Goal: Task Accomplishment & Management: Complete application form

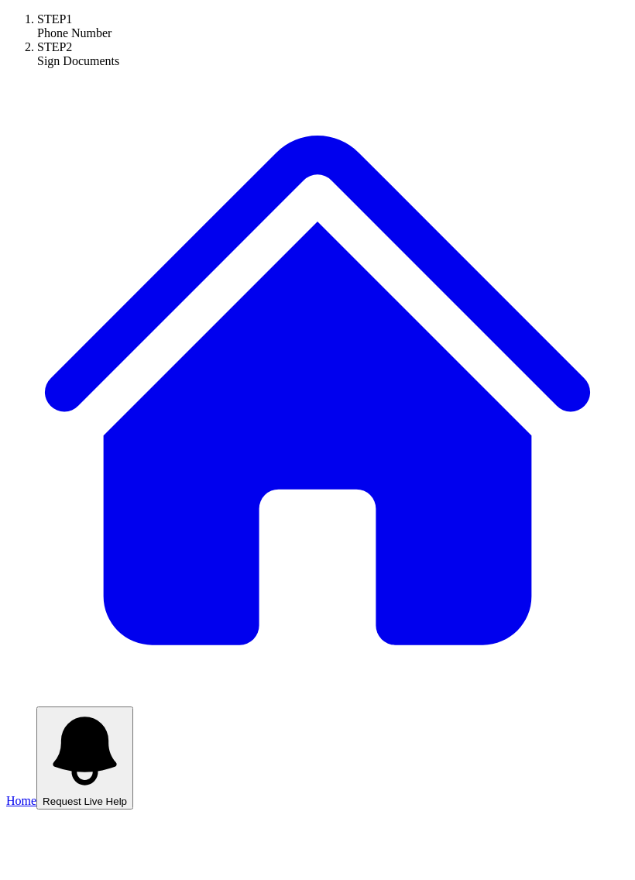
click at [63, 693] on link "Home" at bounding box center [317, 750] width 623 height 115
click at [62, 693] on link "Home" at bounding box center [317, 750] width 623 height 115
click at [36, 794] on span "Home" at bounding box center [21, 800] width 30 height 13
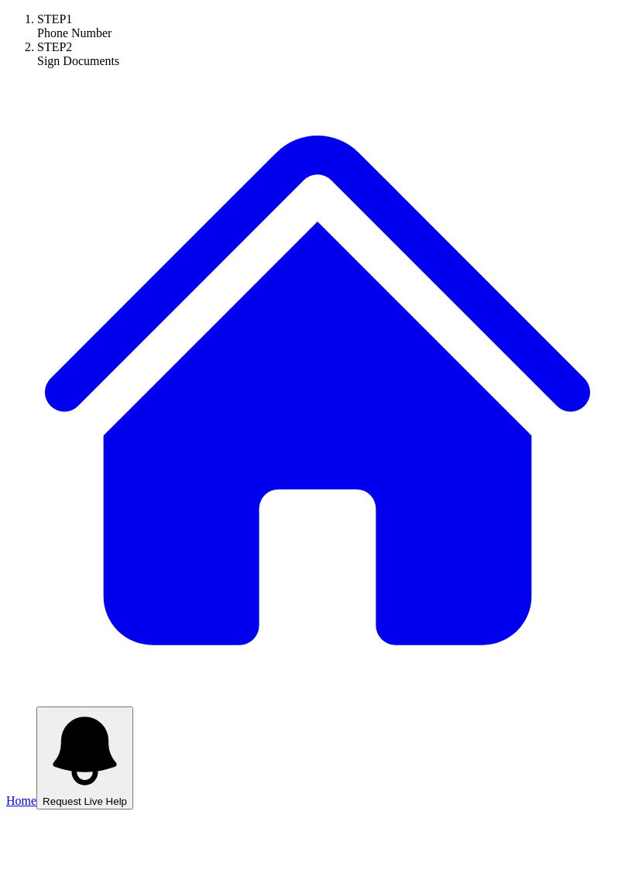
click at [36, 794] on span "Home" at bounding box center [21, 800] width 30 height 13
click at [73, 693] on link "Home" at bounding box center [317, 750] width 623 height 115
click at [71, 693] on link "Home" at bounding box center [317, 750] width 623 height 115
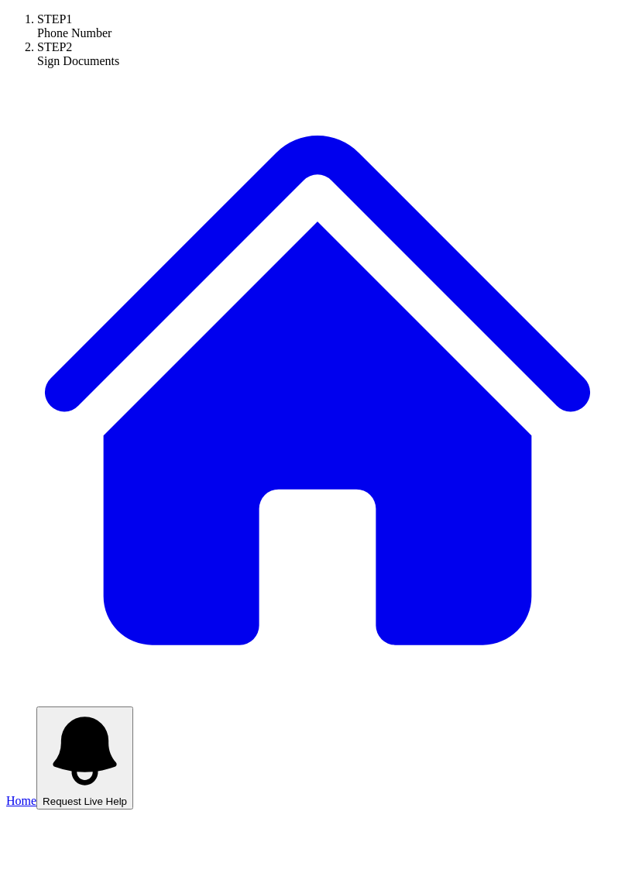
click at [68, 693] on link "Home" at bounding box center [317, 750] width 623 height 115
click at [77, 693] on link "Home" at bounding box center [317, 750] width 623 height 115
click at [36, 794] on span "Home" at bounding box center [21, 800] width 30 height 13
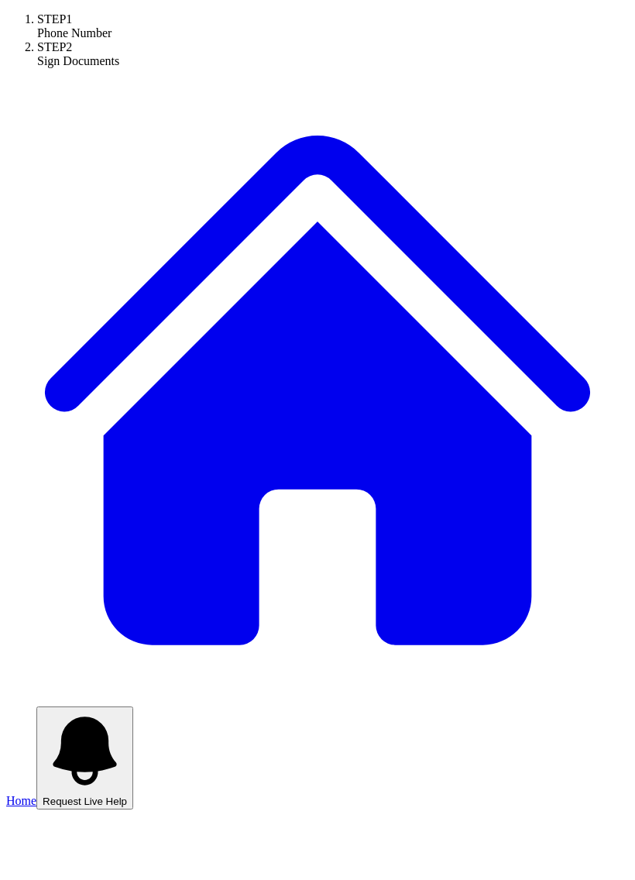
click at [36, 794] on span "Home" at bounding box center [21, 800] width 30 height 13
click at [64, 693] on link "Home" at bounding box center [317, 750] width 623 height 115
click at [46, 693] on link "Home" at bounding box center [317, 750] width 623 height 115
click at [95, 141] on div "STEP 1 Phone Number STEP 2 Sign Documents Home Request Live Help" at bounding box center [317, 410] width 623 height 797
click at [36, 794] on span "Home" at bounding box center [21, 800] width 30 height 13
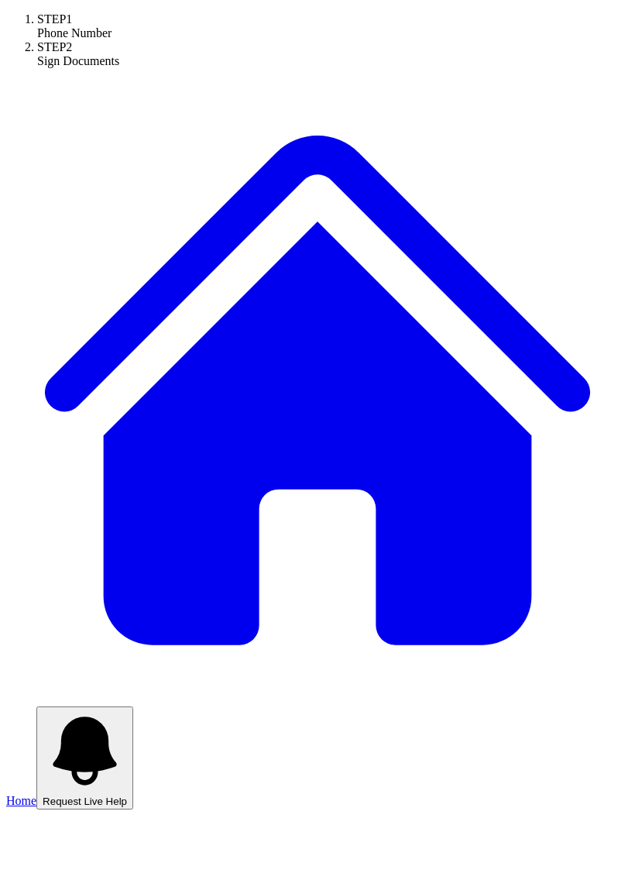
click at [36, 794] on span "Home" at bounding box center [21, 800] width 30 height 13
click at [85, 693] on link "Home" at bounding box center [317, 750] width 623 height 115
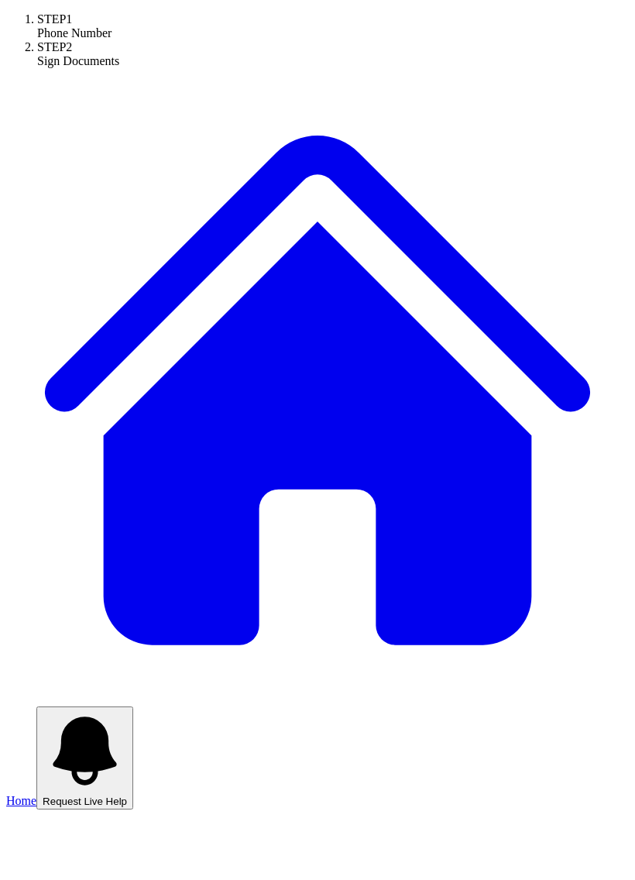
click at [73, 693] on link "Home" at bounding box center [317, 750] width 623 height 115
click at [36, 794] on span "Home" at bounding box center [21, 800] width 30 height 13
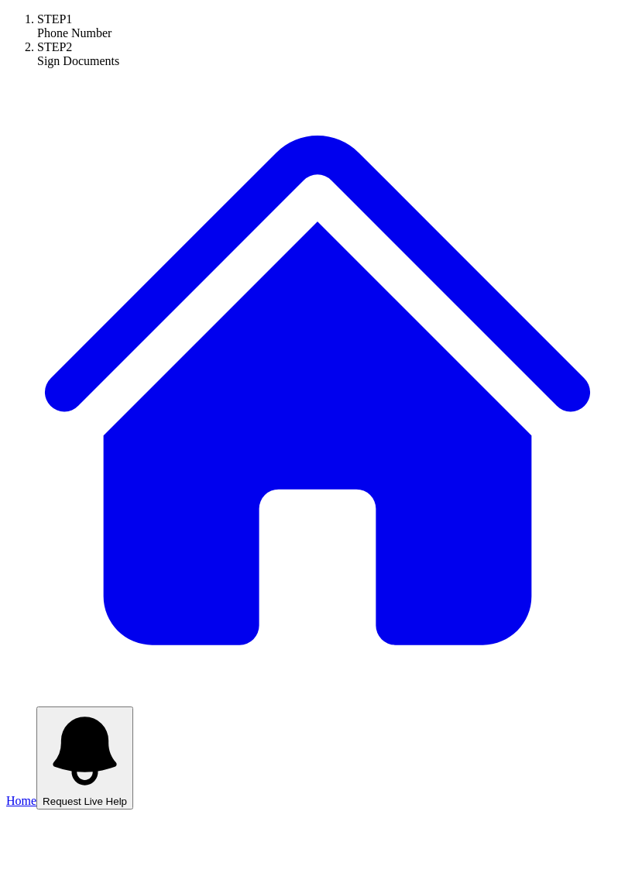
click at [36, 794] on span "Home" at bounding box center [21, 800] width 30 height 13
click at [99, 693] on link "Home" at bounding box center [317, 750] width 623 height 115
click at [36, 794] on span "Home" at bounding box center [21, 800] width 30 height 13
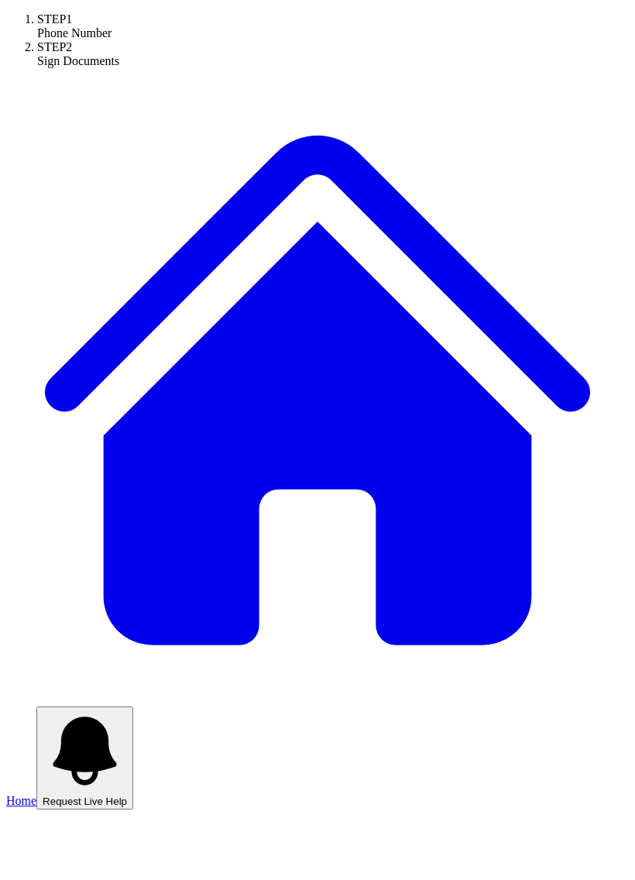
click at [36, 794] on span "Home" at bounding box center [21, 800] width 30 height 13
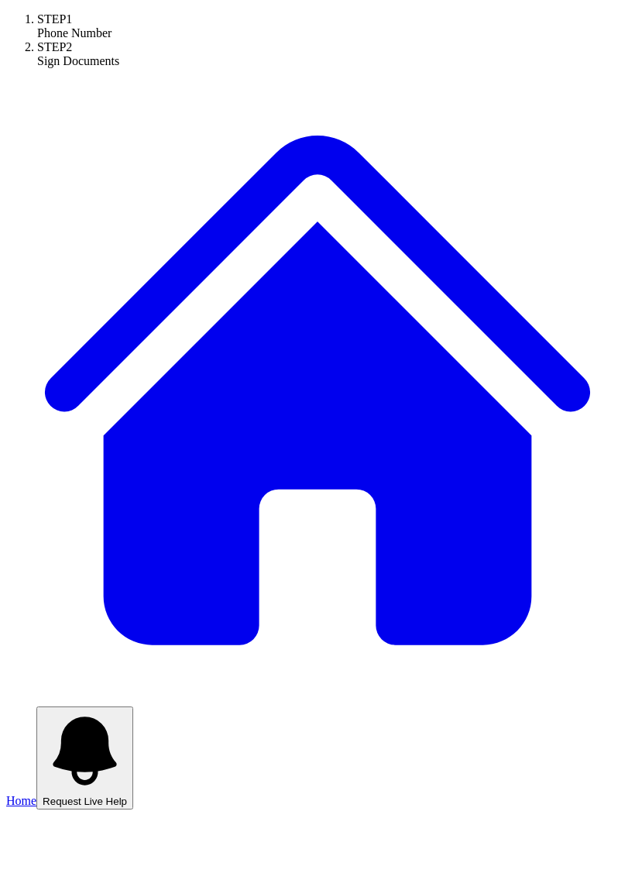
click at [36, 794] on span "Home" at bounding box center [21, 800] width 30 height 13
click at [127, 796] on span "Request Live Help" at bounding box center [85, 802] width 84 height 12
click at [36, 794] on span "Home" at bounding box center [21, 800] width 30 height 13
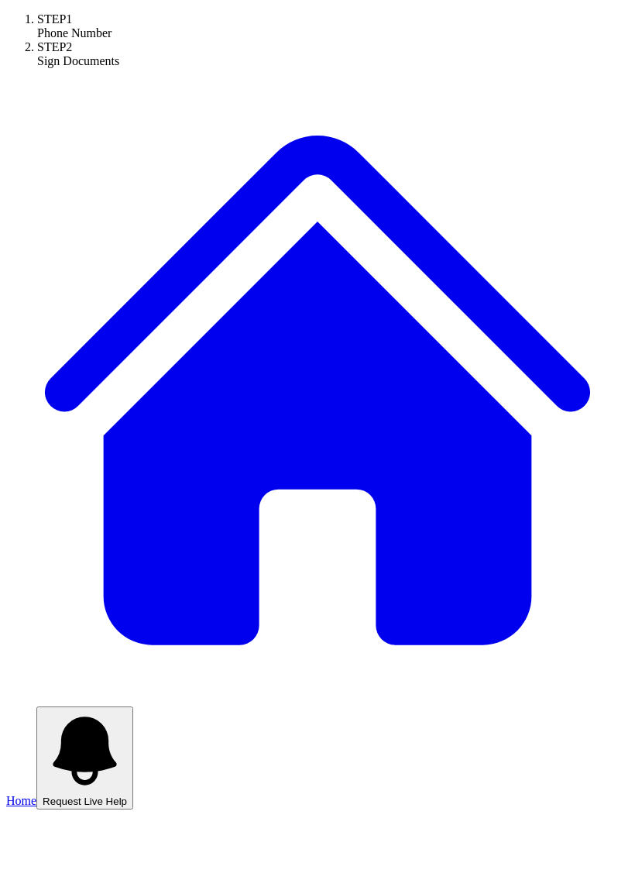
click at [36, 794] on span "Home" at bounding box center [21, 800] width 30 height 13
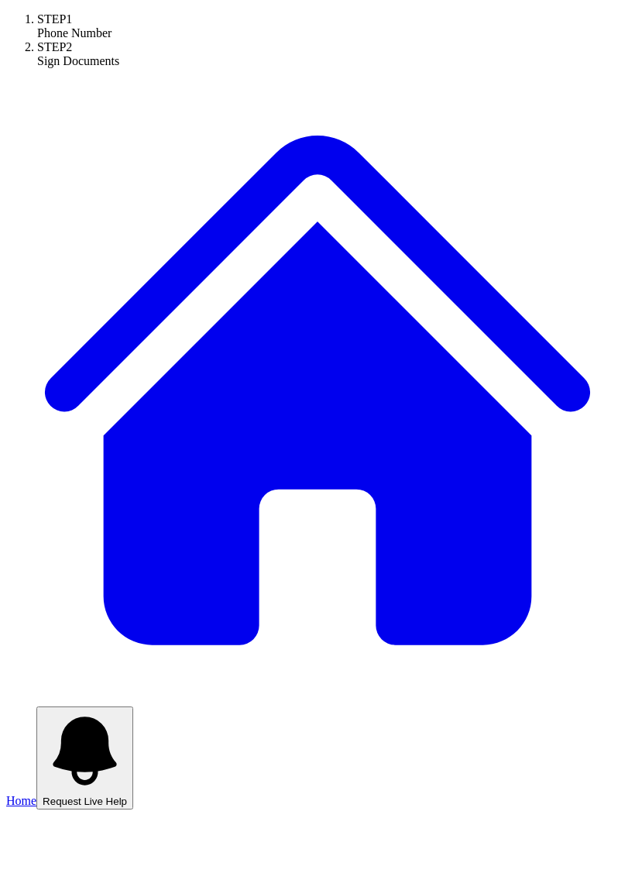
click at [65, 693] on link "Home" at bounding box center [317, 750] width 623 height 115
click at [84, 693] on link "Home" at bounding box center [317, 750] width 623 height 115
click at [36, 794] on span "Home" at bounding box center [21, 800] width 30 height 13
click at [72, 693] on link "Home" at bounding box center [317, 750] width 623 height 115
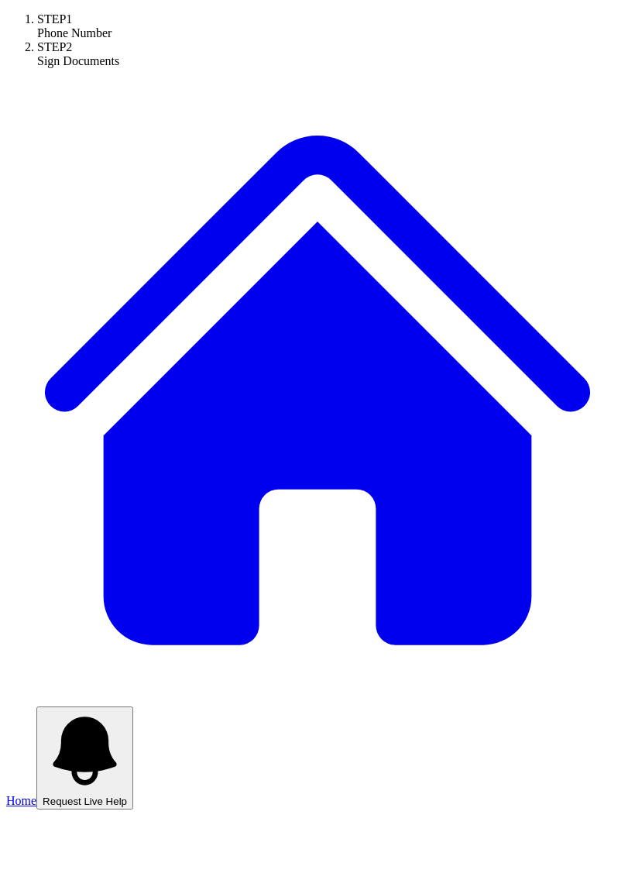
click at [36, 794] on span "Home" at bounding box center [21, 800] width 30 height 13
click at [74, 693] on link "Home" at bounding box center [317, 750] width 623 height 115
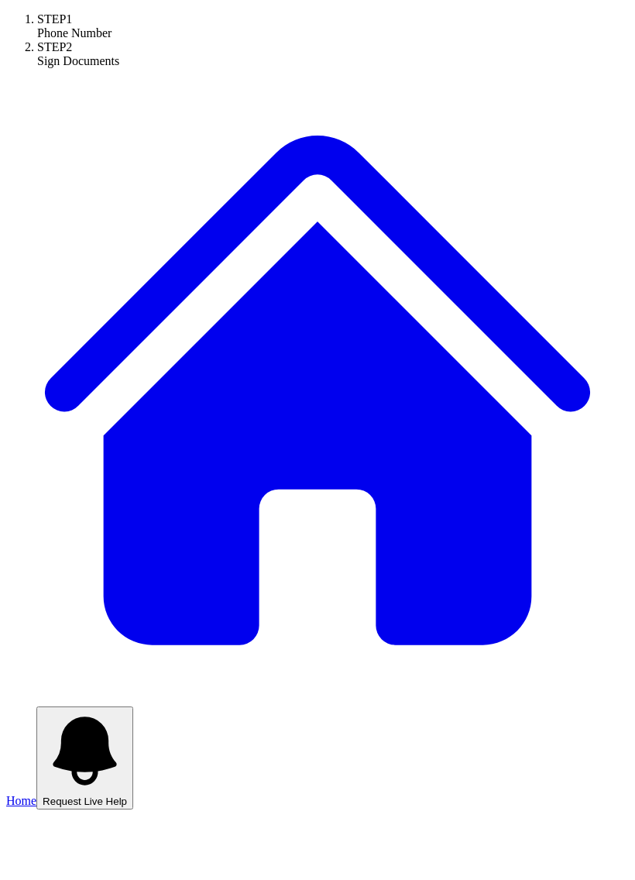
click at [102, 693] on link "Home" at bounding box center [317, 750] width 623 height 115
click at [73, 693] on link "Home" at bounding box center [317, 750] width 623 height 115
click at [94, 693] on link "Home" at bounding box center [317, 750] width 623 height 115
click at [73, 693] on link "Home" at bounding box center [317, 750] width 623 height 115
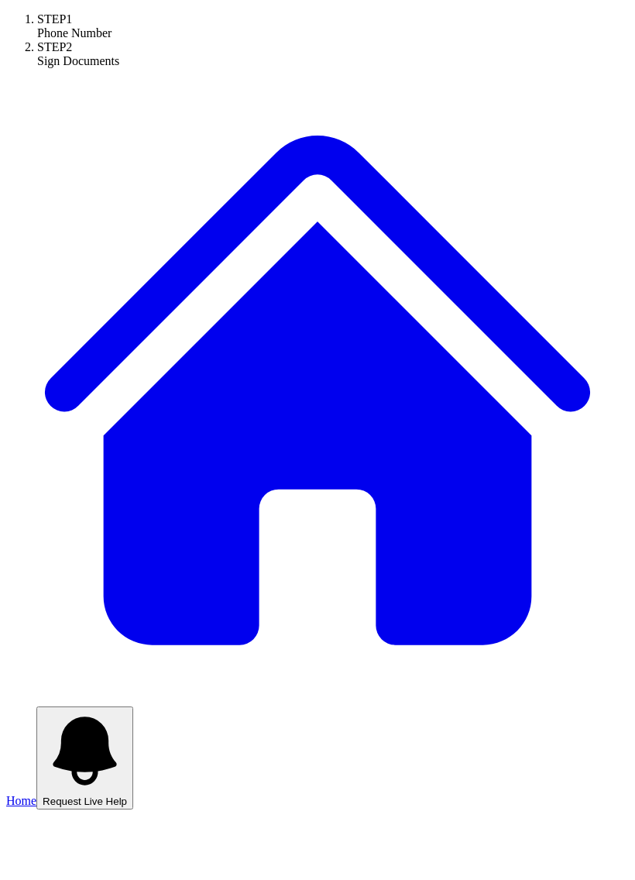
click at [36, 794] on span "Home" at bounding box center [21, 800] width 30 height 13
click at [99, 693] on link "Home" at bounding box center [317, 750] width 623 height 115
click at [81, 693] on link "Home" at bounding box center [317, 750] width 623 height 115
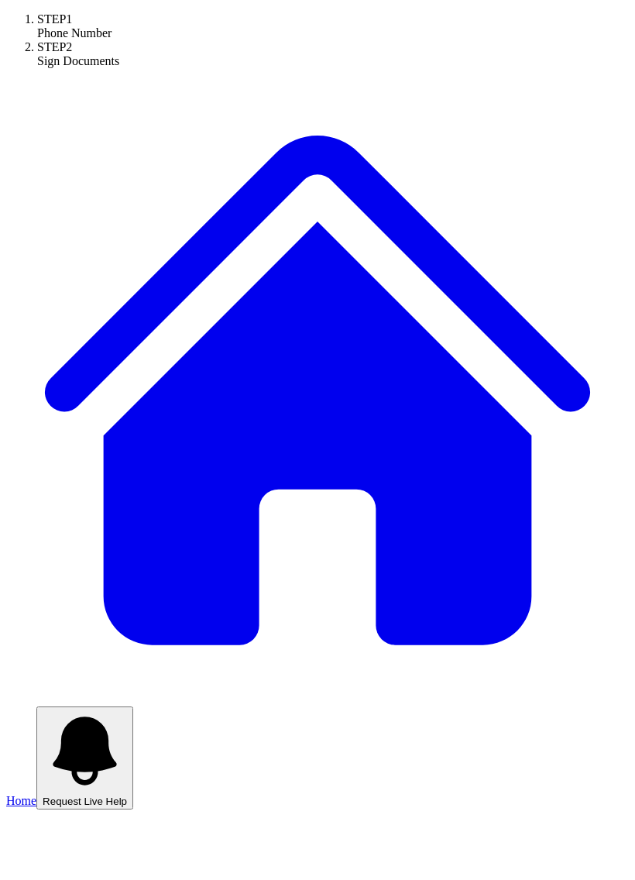
click at [36, 794] on span "Home" at bounding box center [21, 800] width 30 height 13
click at [61, 693] on link "Home" at bounding box center [317, 750] width 623 height 115
